Goal: Information Seeking & Learning: Learn about a topic

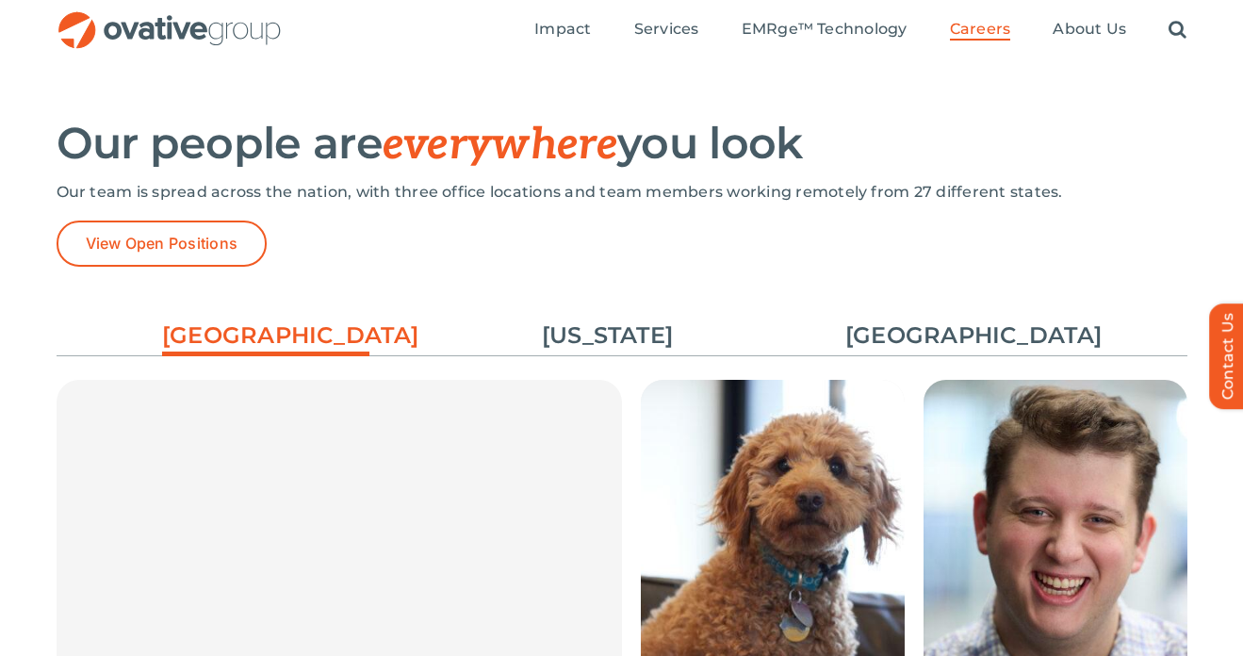
scroll to position [2692, 0]
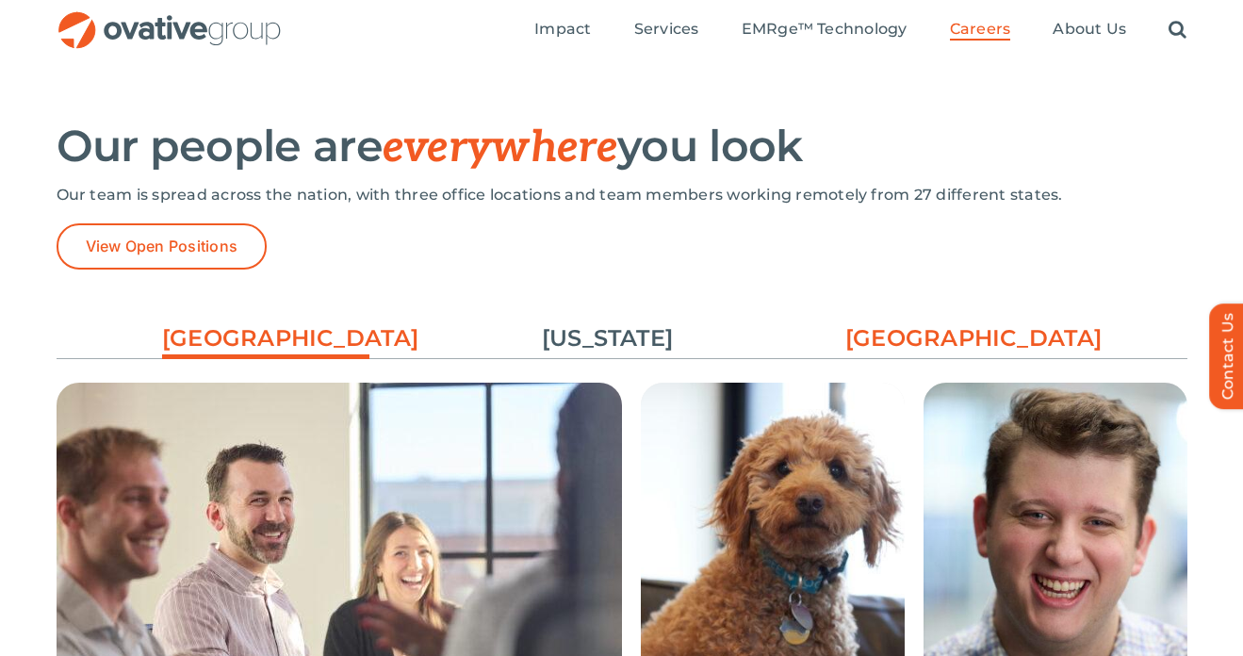
click at [939, 340] on link "[GEOGRAPHIC_DATA]" at bounding box center [949, 338] width 207 height 32
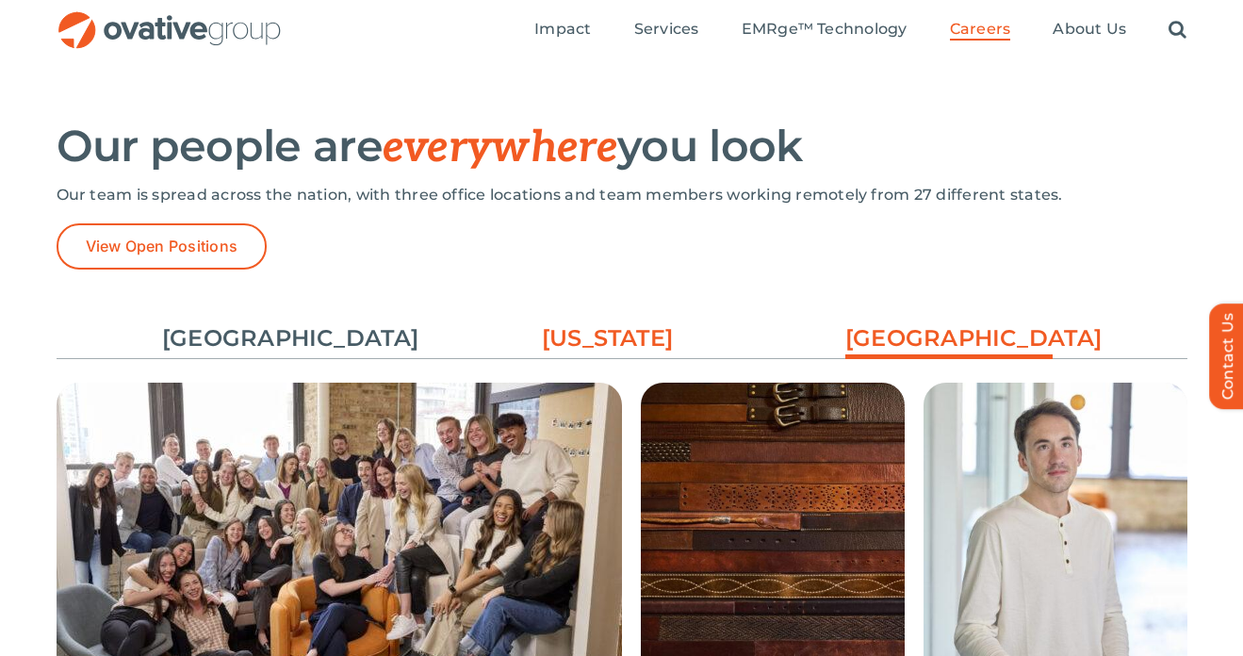
click at [616, 343] on link "[US_STATE]" at bounding box center [607, 338] width 207 height 32
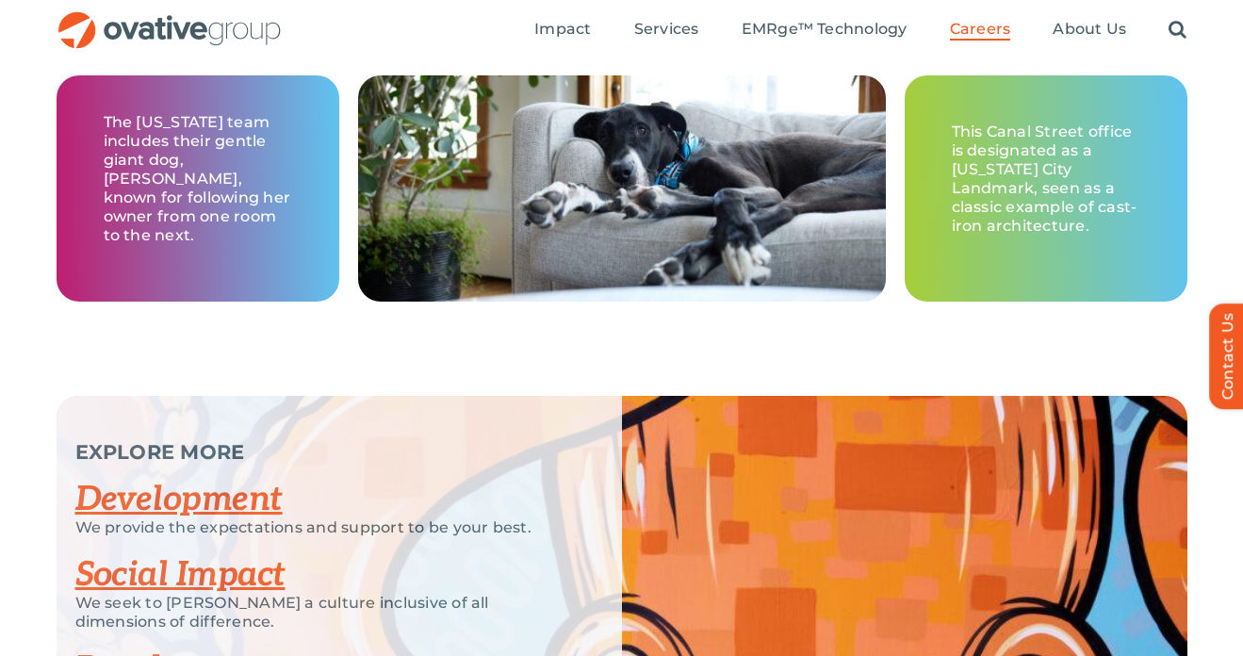
scroll to position [3870, 0]
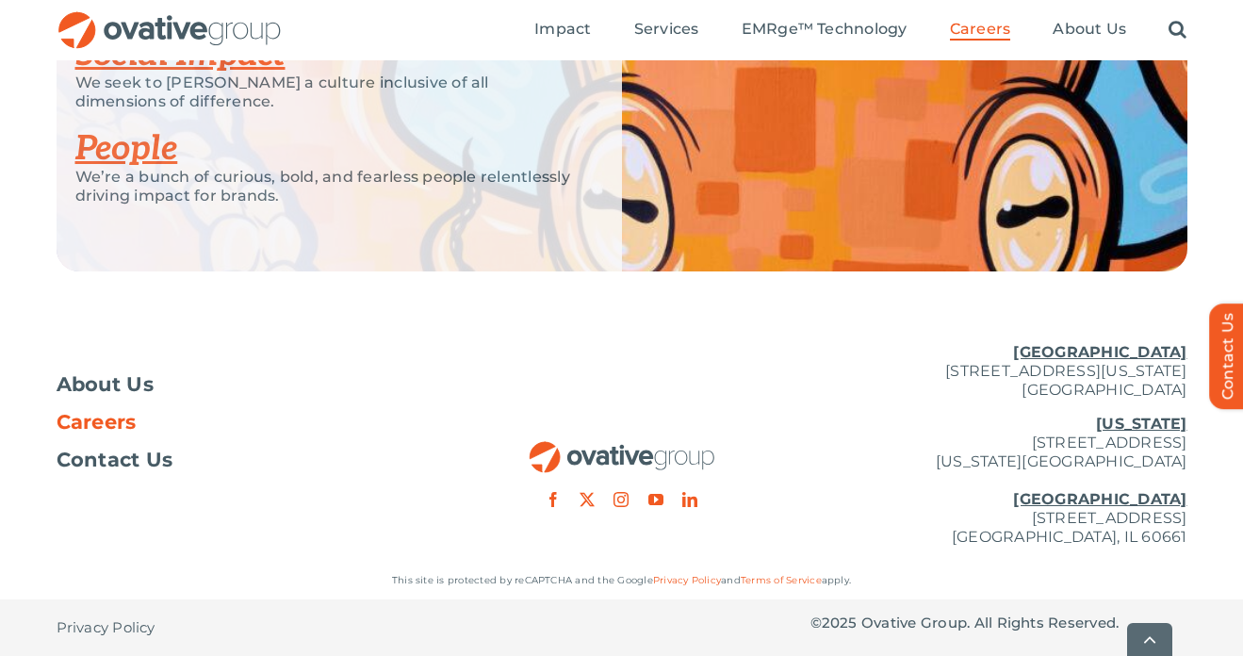
click at [119, 419] on span "Careers" at bounding box center [97, 422] width 80 height 19
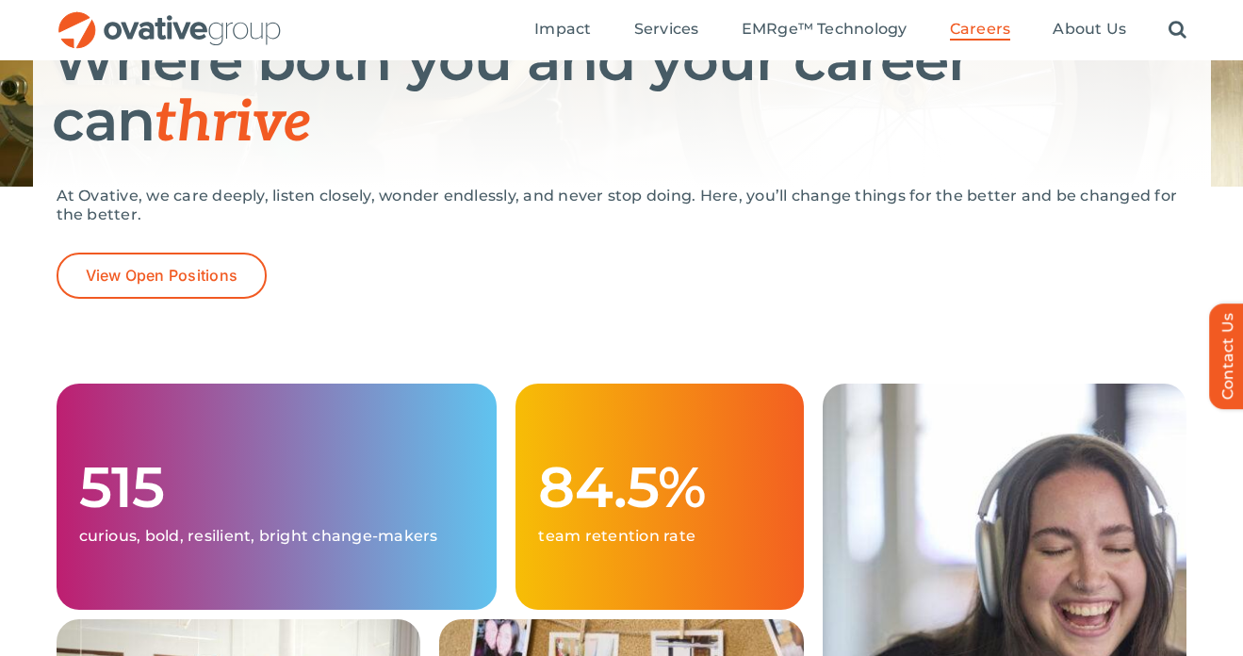
scroll to position [375, 0]
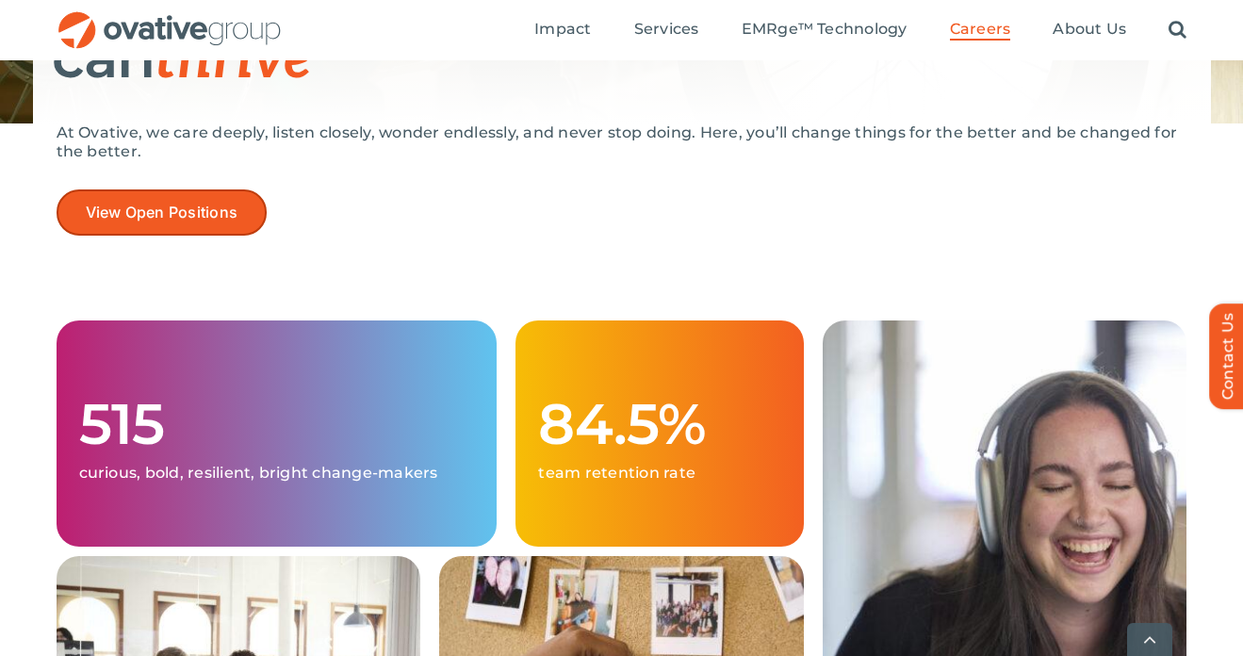
click at [234, 208] on span "View Open Positions" at bounding box center [162, 213] width 153 height 18
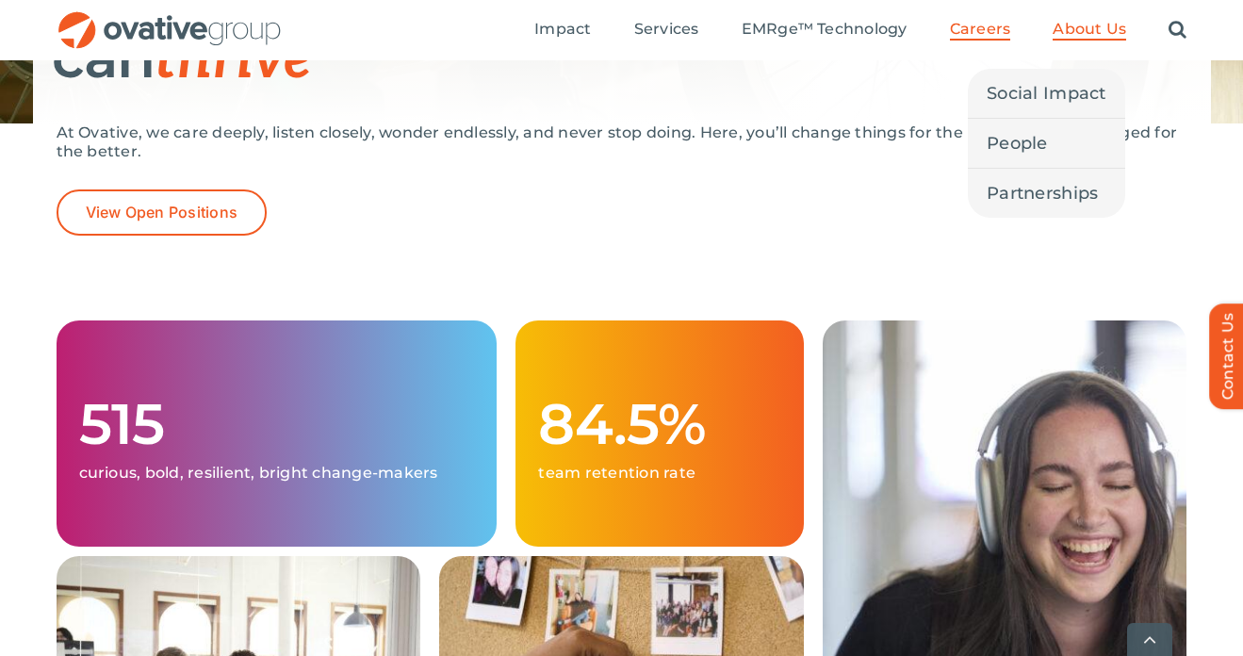
click at [1071, 29] on span "About Us" at bounding box center [1090, 29] width 74 height 19
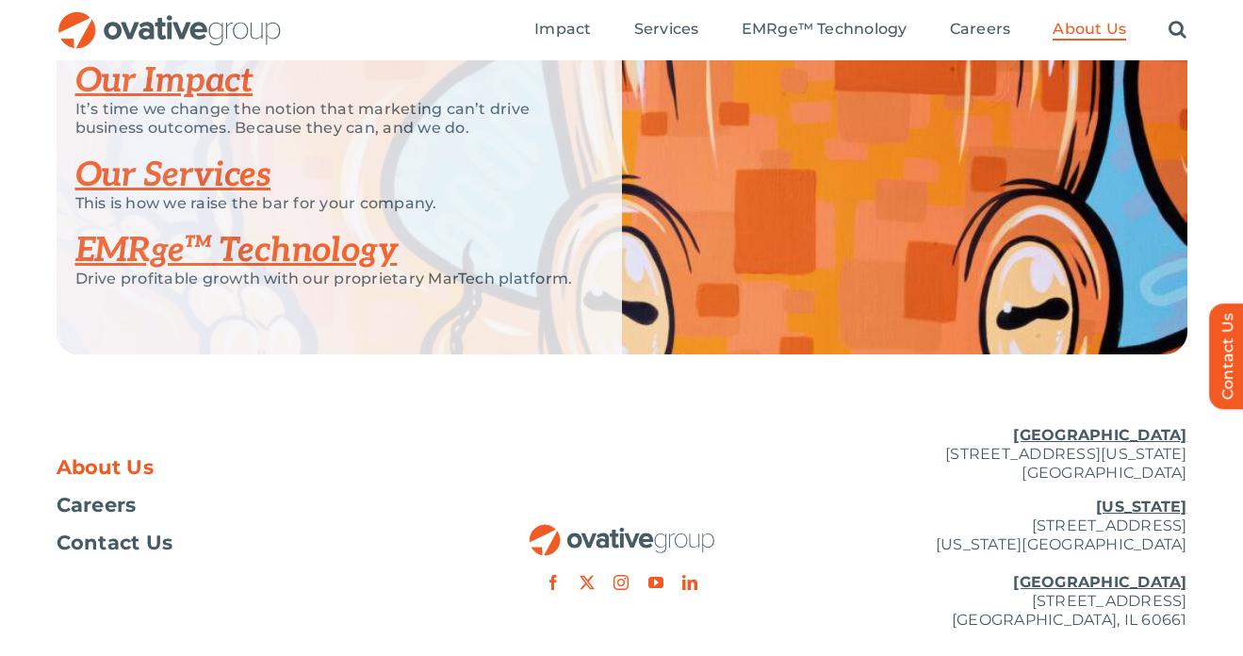
scroll to position [4044, 0]
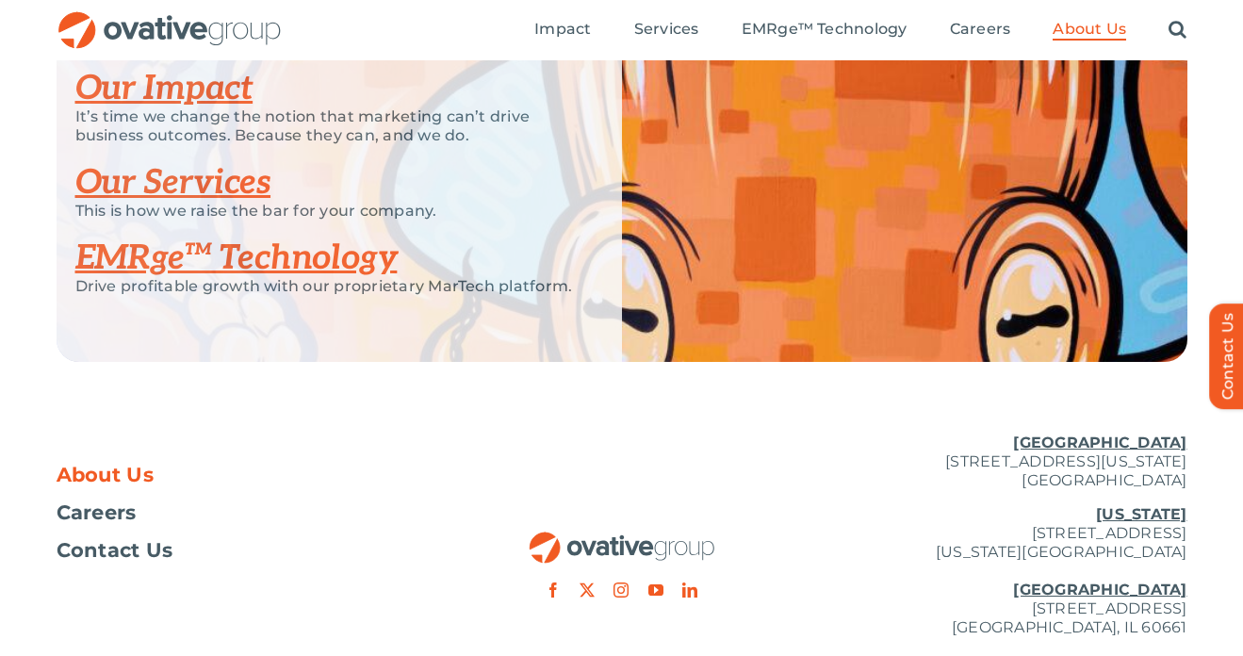
click at [196, 109] on link "Our Impact" at bounding box center [164, 88] width 178 height 41
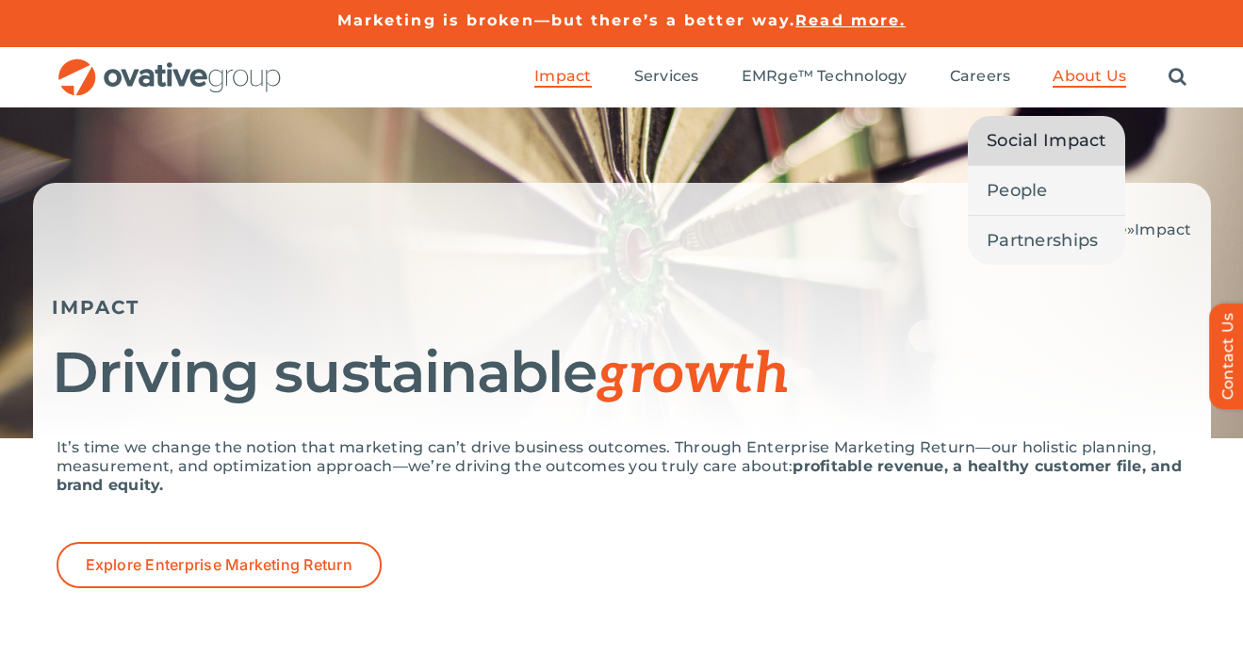
click at [1031, 151] on span "Social Impact" at bounding box center [1047, 140] width 120 height 26
